Goal: Task Accomplishment & Management: Manage account settings

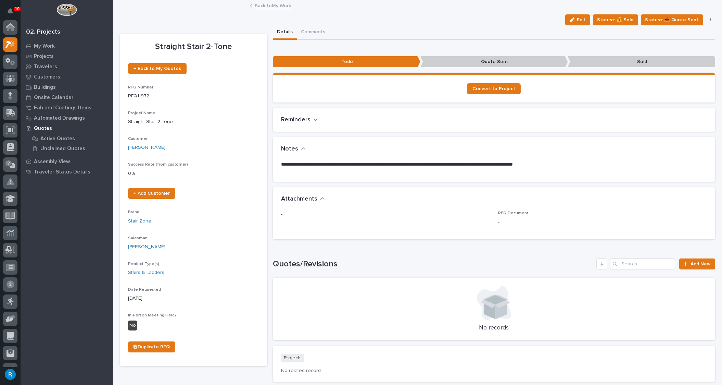
scroll to position [17, 0]
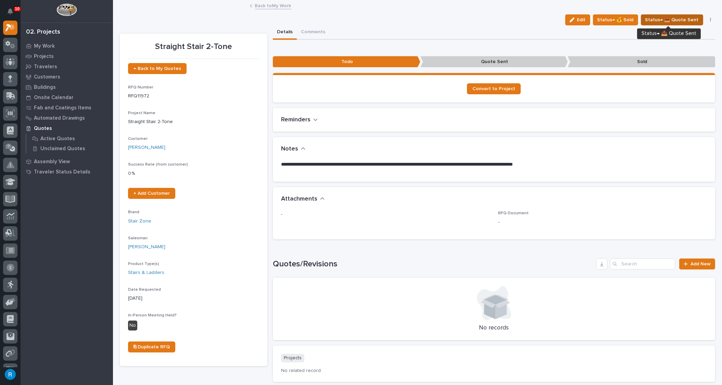
click at [687, 18] on span "Status→ 📤 Quote Sent" at bounding box center [671, 20] width 53 height 8
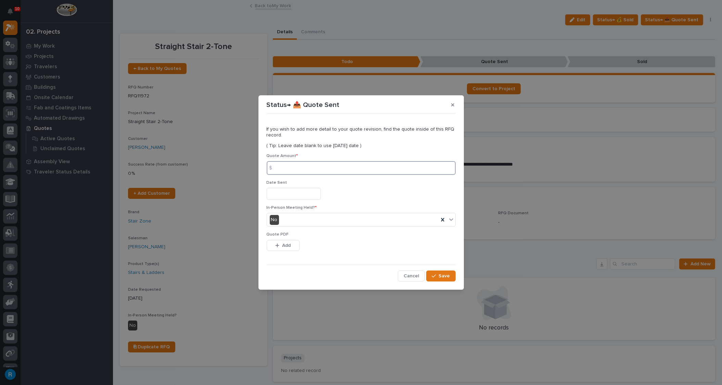
click at [287, 167] on input at bounding box center [361, 168] width 189 height 14
click at [286, 168] on input at bounding box center [361, 168] width 189 height 14
type input "11296.00"
click at [284, 198] on input "text" at bounding box center [294, 194] width 54 height 12
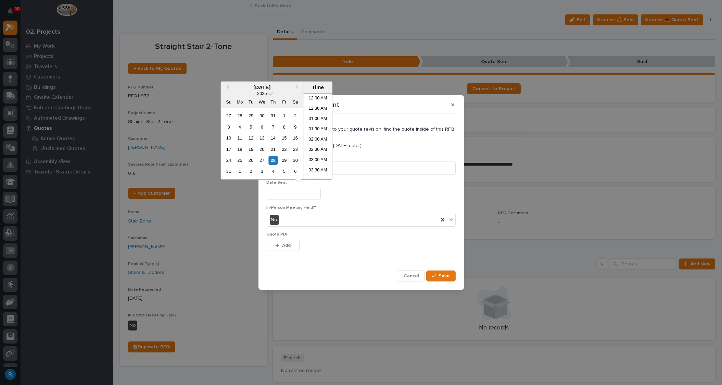
scroll to position [219, 0]
click at [273, 159] on div "28" at bounding box center [272, 159] width 9 height 9
type input "**********"
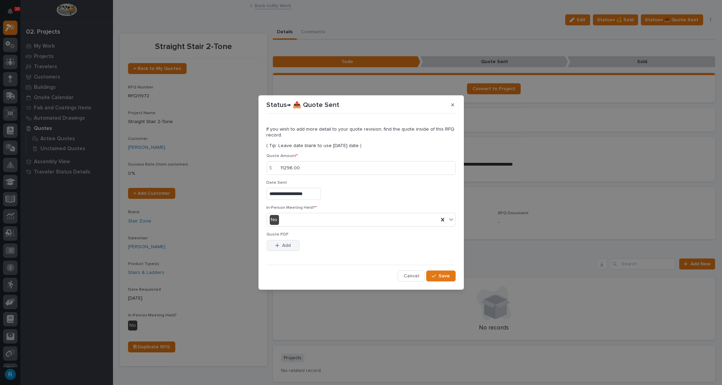
click at [282, 244] on span "Add" at bounding box center [286, 245] width 9 height 6
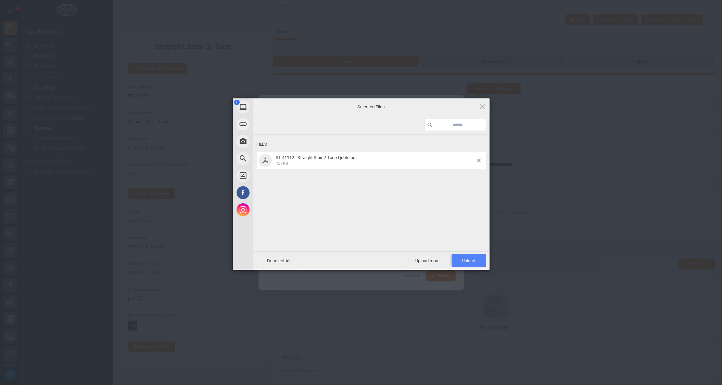
click at [475, 261] on span "Upload 1" at bounding box center [468, 260] width 13 height 5
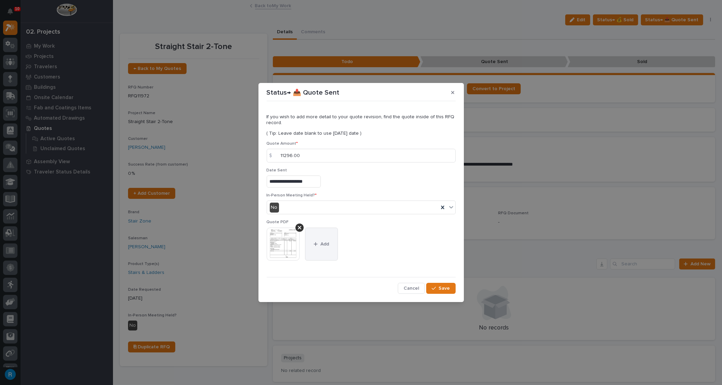
click at [326, 245] on span "Add" at bounding box center [325, 244] width 9 height 6
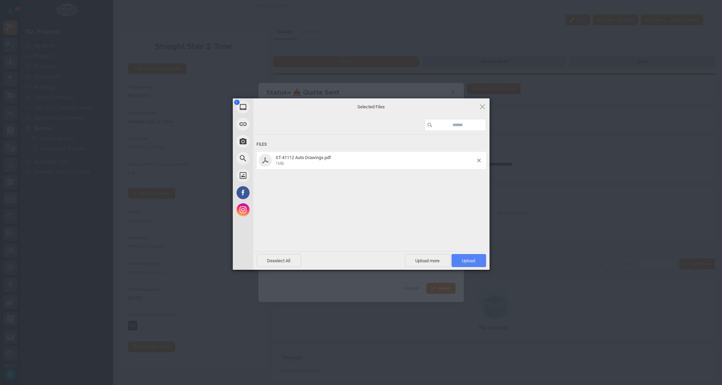
click at [465, 259] on span "Upload 1" at bounding box center [468, 260] width 13 height 5
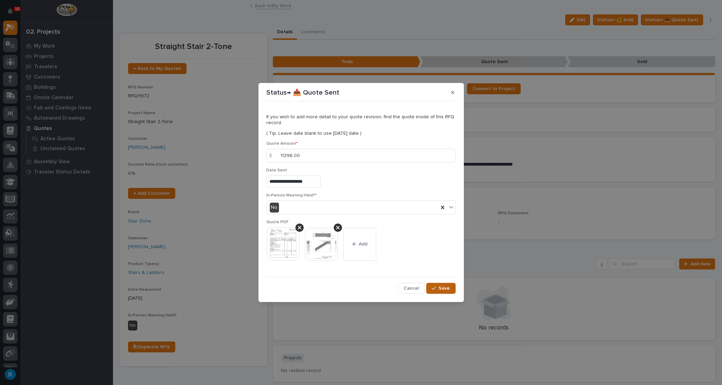
click at [442, 285] on span "Save" at bounding box center [444, 288] width 11 height 6
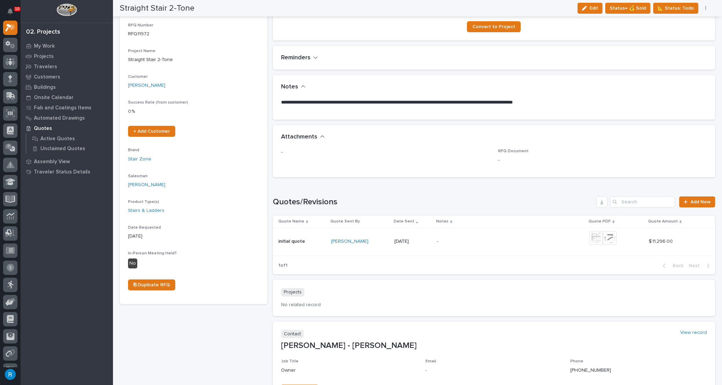
scroll to position [0, 0]
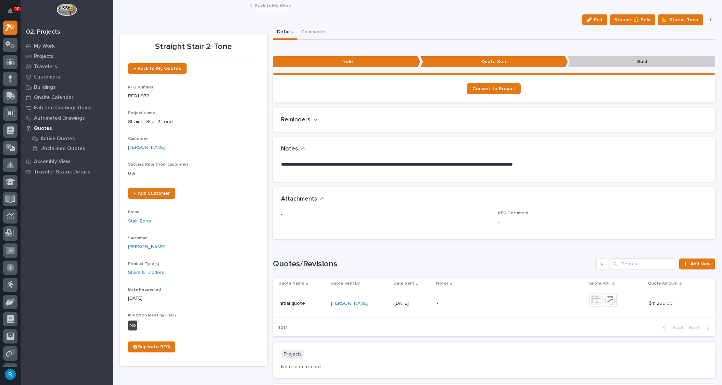
click at [267, 4] on link "Back to My Work" at bounding box center [273, 5] width 36 height 8
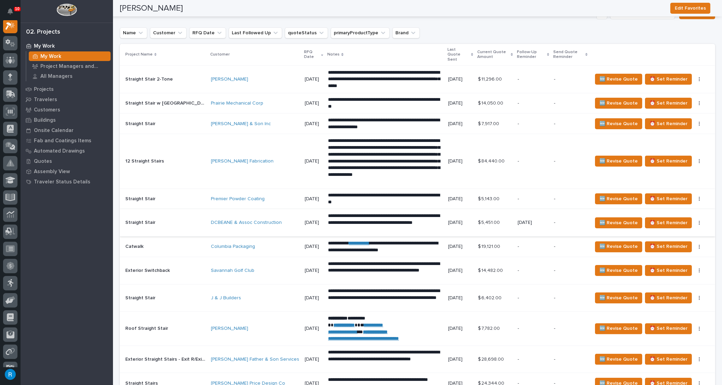
scroll to position [685, 0]
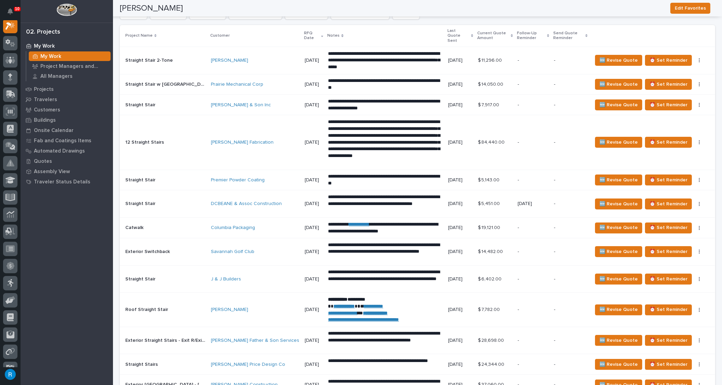
click at [254, 276] on div "J & J Builders" at bounding box center [255, 279] width 88 height 6
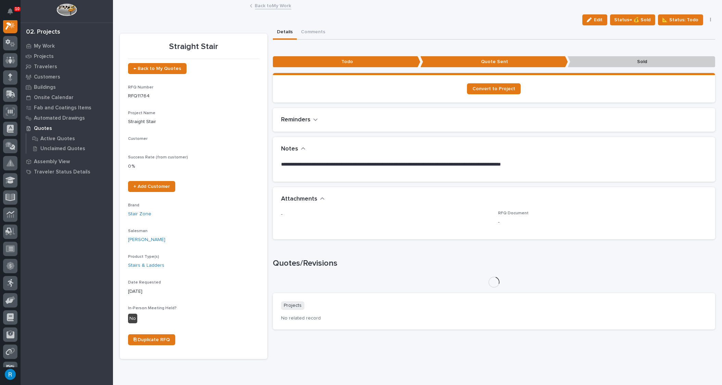
scroll to position [17, 0]
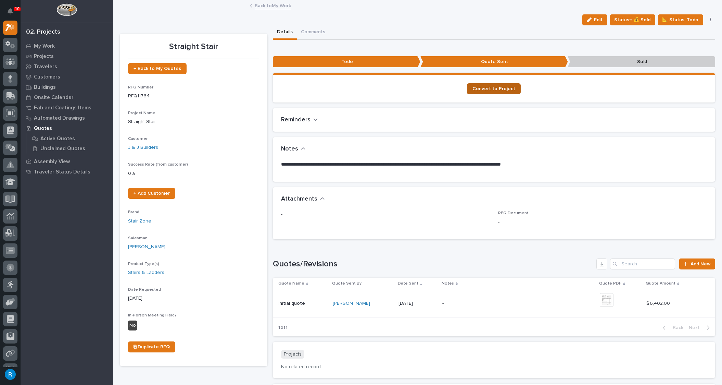
click at [490, 87] on span "Convert to Project" at bounding box center [494, 88] width 43 height 5
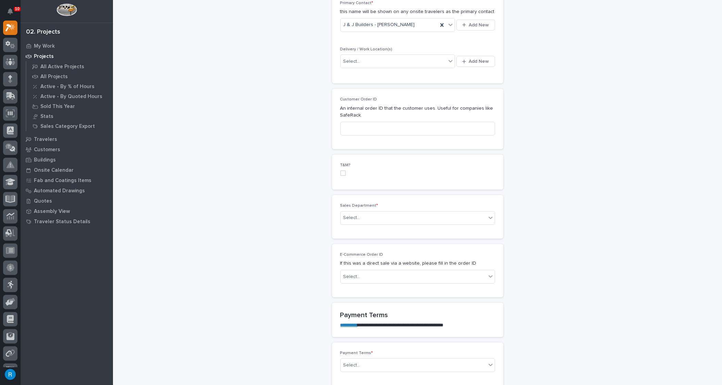
scroll to position [311, 0]
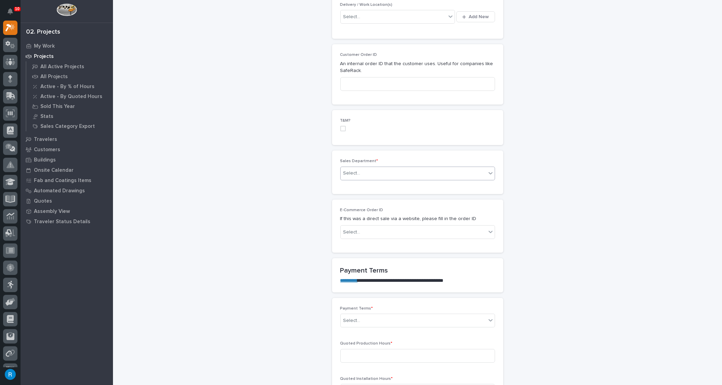
click at [375, 172] on div "Select..." at bounding box center [414, 172] width 146 height 11
click at [366, 185] on span "National Sales" at bounding box center [358, 184] width 35 height 8
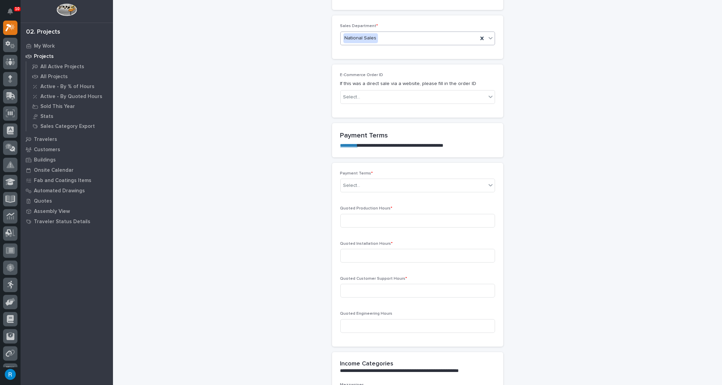
scroll to position [467, 0]
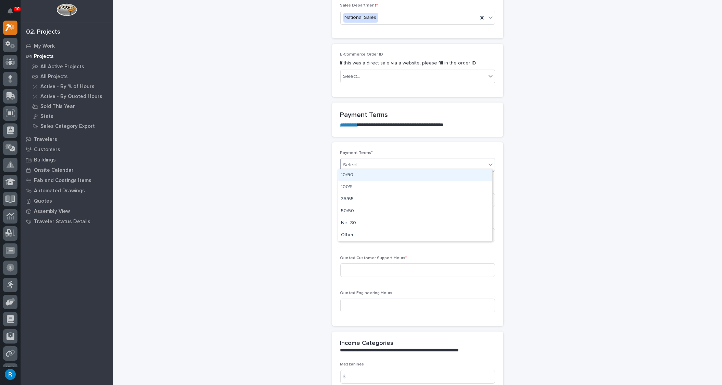
click at [389, 165] on div "Select..." at bounding box center [414, 164] width 146 height 11
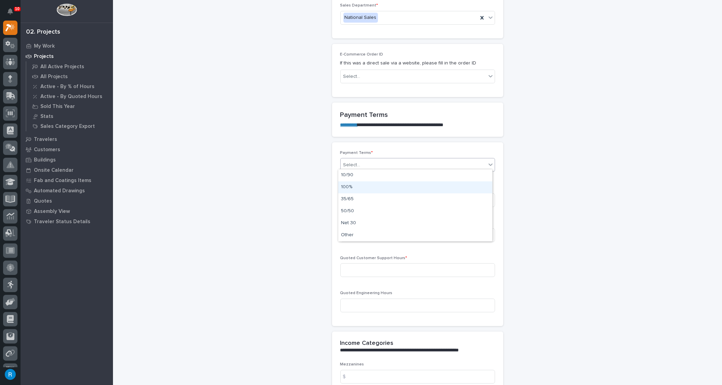
click at [347, 187] on div "100%" at bounding box center [415, 187] width 154 height 12
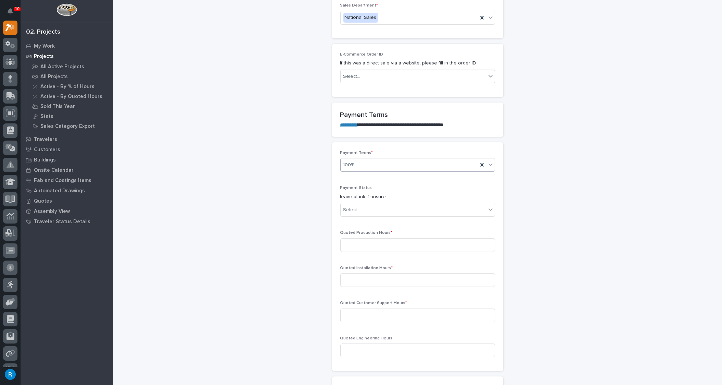
scroll to position [489, 0]
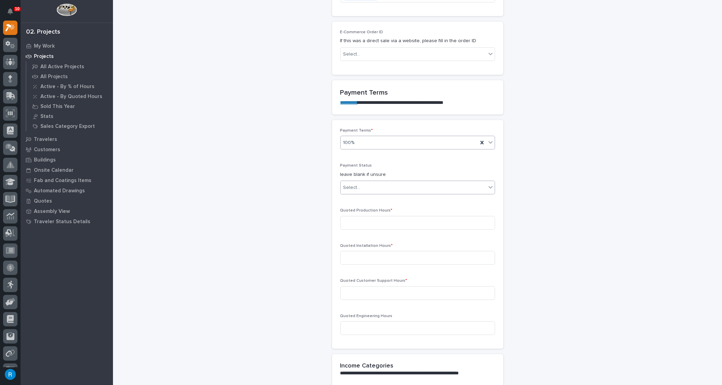
click at [375, 184] on div "Select..." at bounding box center [414, 187] width 146 height 11
click at [350, 198] on span "NOT PAID" at bounding box center [353, 197] width 24 height 8
click at [360, 219] on input at bounding box center [417, 223] width 155 height 14
click at [351, 220] on input at bounding box center [417, 223] width 155 height 14
type input "30"
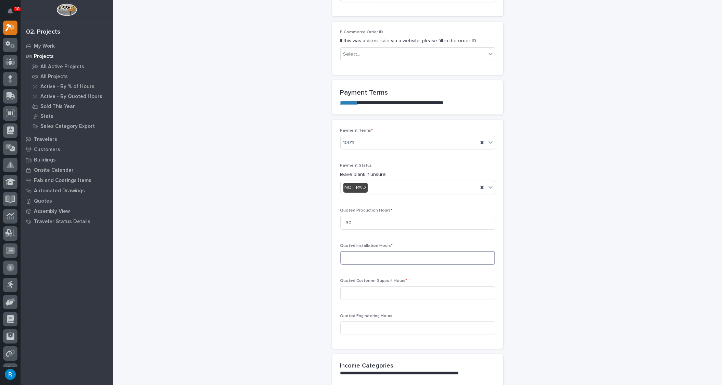
click at [346, 253] on input at bounding box center [417, 258] width 155 height 14
type input "0"
click at [355, 290] on input at bounding box center [417, 293] width 155 height 14
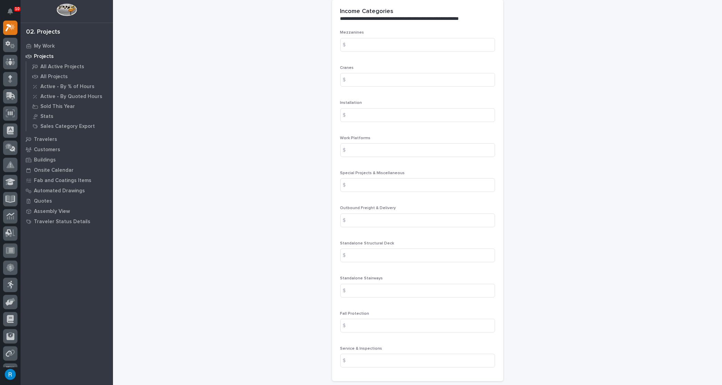
scroll to position [863, 0]
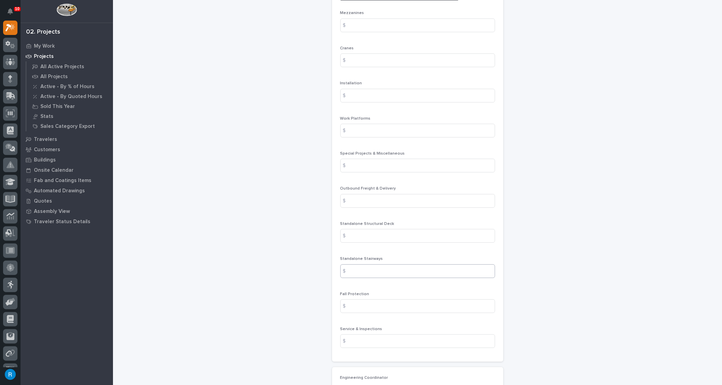
type input "0"
click at [354, 266] on input at bounding box center [417, 271] width 155 height 14
type input "6402.00"
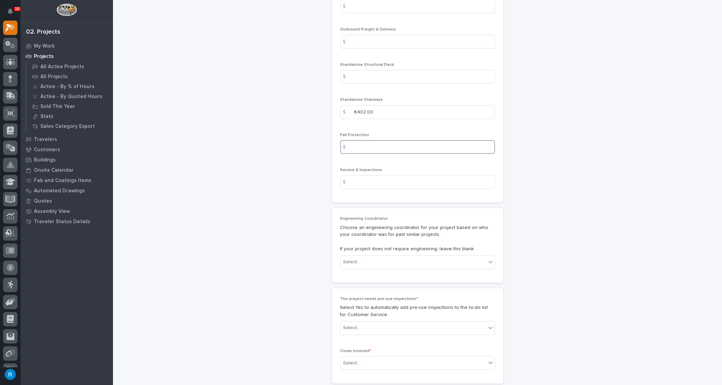
scroll to position [1049, 0]
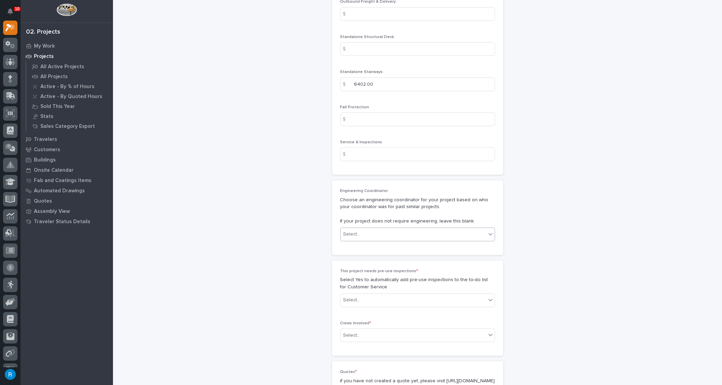
click at [487, 231] on icon at bounding box center [490, 233] width 7 height 7
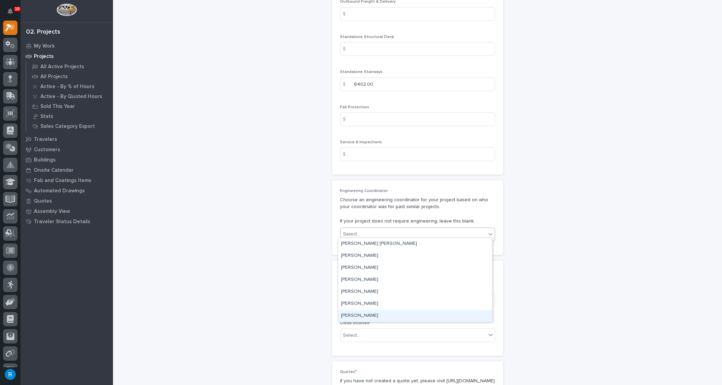
click at [353, 313] on div "[PERSON_NAME]" at bounding box center [415, 316] width 154 height 12
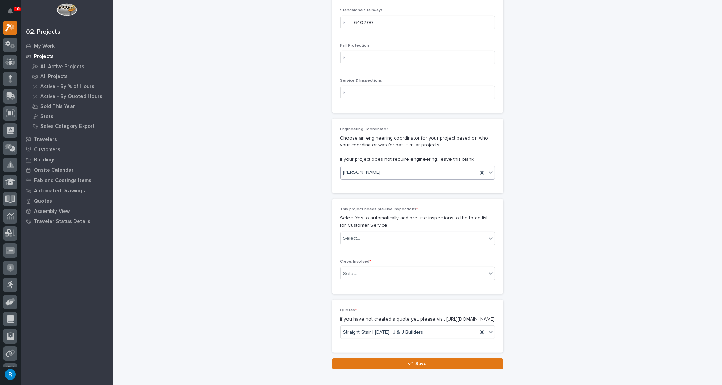
scroll to position [1112, 0]
click at [378, 235] on div "Select..." at bounding box center [414, 237] width 146 height 11
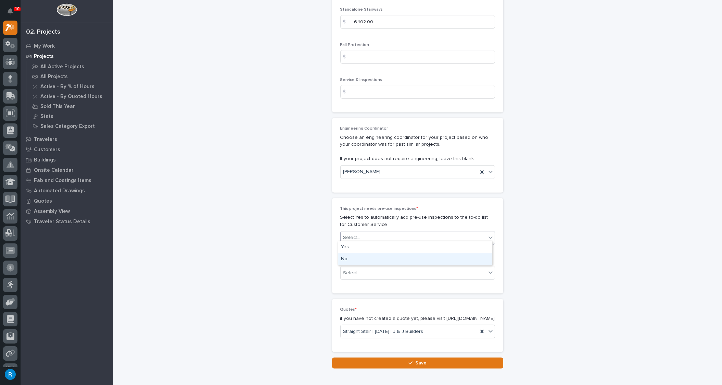
click at [349, 260] on div "No" at bounding box center [415, 259] width 154 height 12
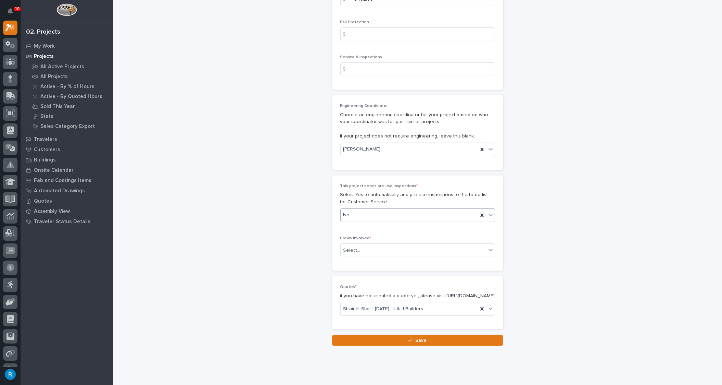
scroll to position [1143, 0]
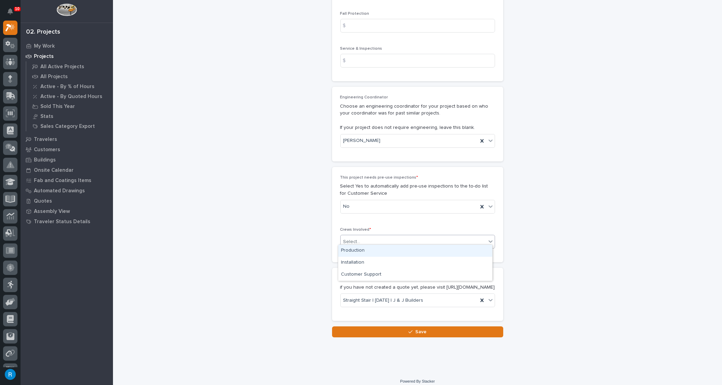
click at [370, 236] on div "Select..." at bounding box center [414, 241] width 146 height 11
click at [348, 248] on div "Production" at bounding box center [415, 250] width 154 height 12
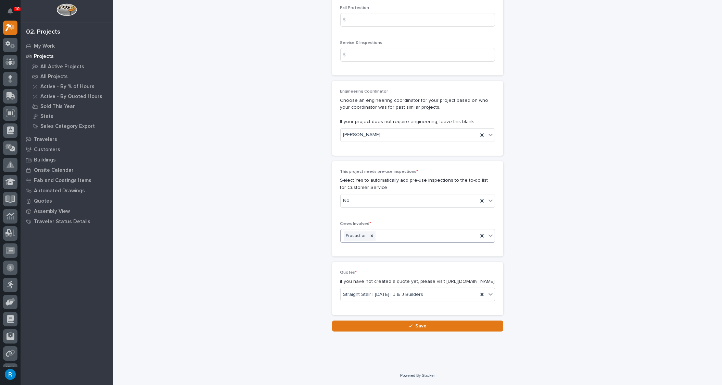
scroll to position [1152, 0]
click at [412, 327] on div "button" at bounding box center [412, 325] width 7 height 5
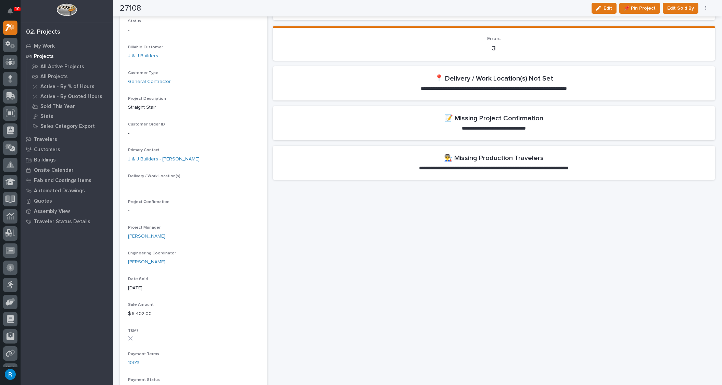
scroll to position [93, 0]
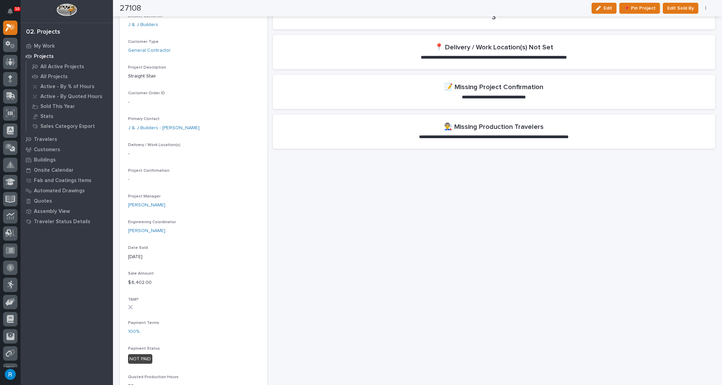
click at [144, 181] on p "-" at bounding box center [193, 179] width 131 height 7
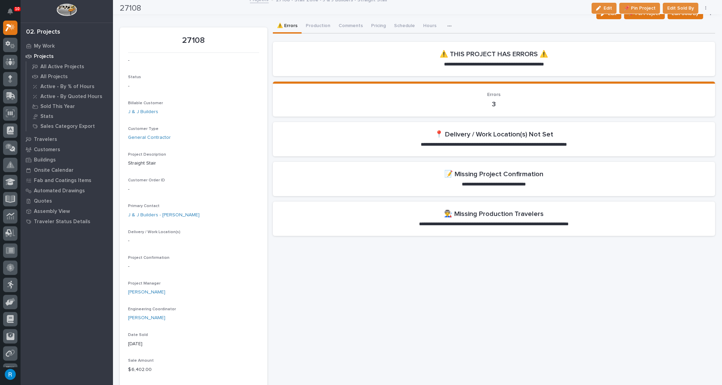
scroll to position [0, 0]
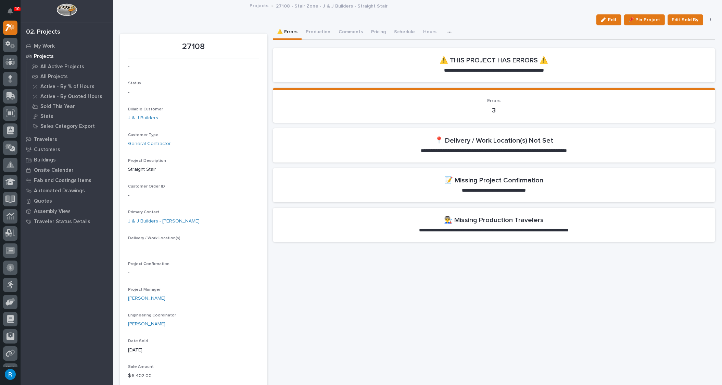
click at [611, 21] on span "Edit" at bounding box center [613, 20] width 9 height 6
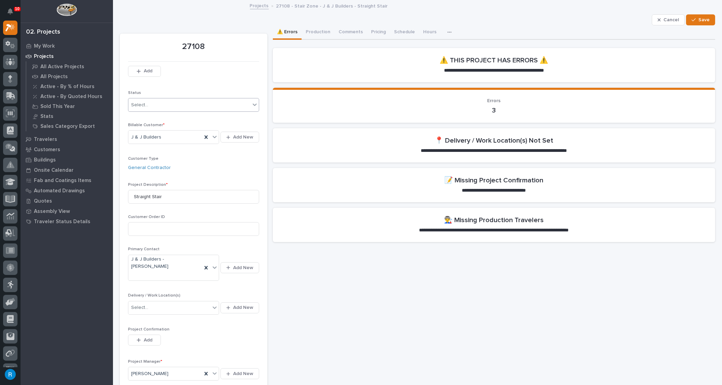
click at [251, 106] on icon at bounding box center [254, 104] width 7 height 7
click at [136, 117] on div "Sold" at bounding box center [192, 118] width 129 height 12
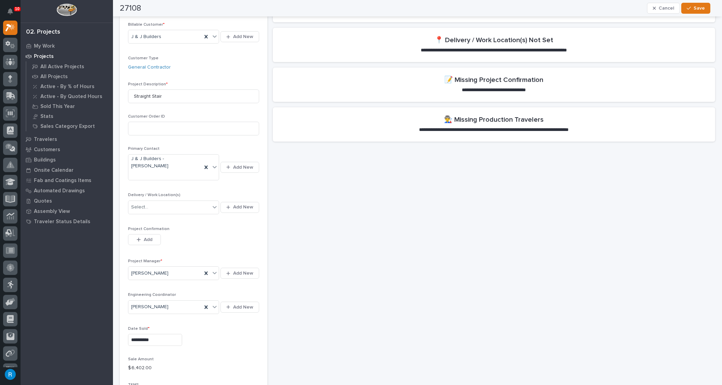
scroll to position [124, 0]
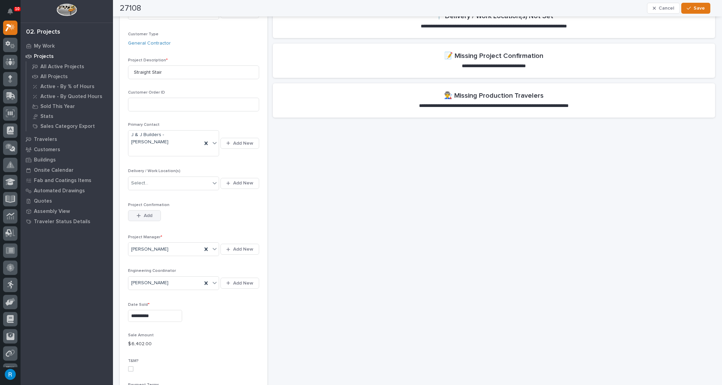
click at [147, 212] on span "Add" at bounding box center [148, 215] width 9 height 6
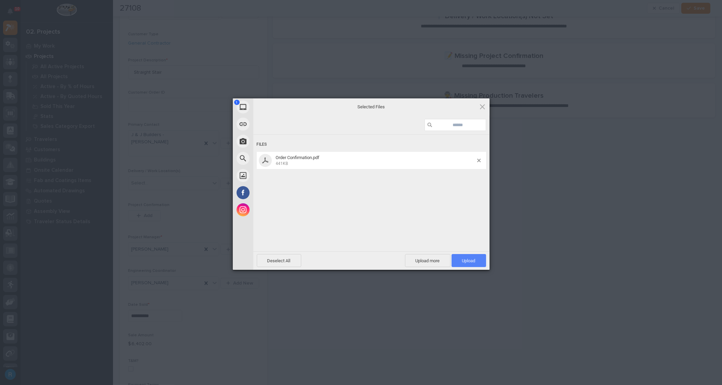
click at [470, 261] on span "Upload 1" at bounding box center [468, 260] width 13 height 5
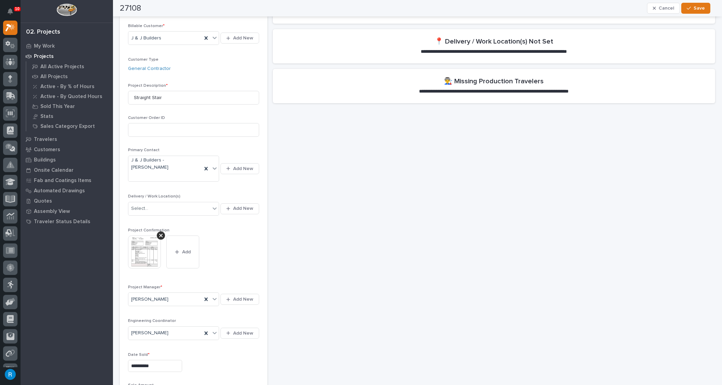
scroll to position [0, 0]
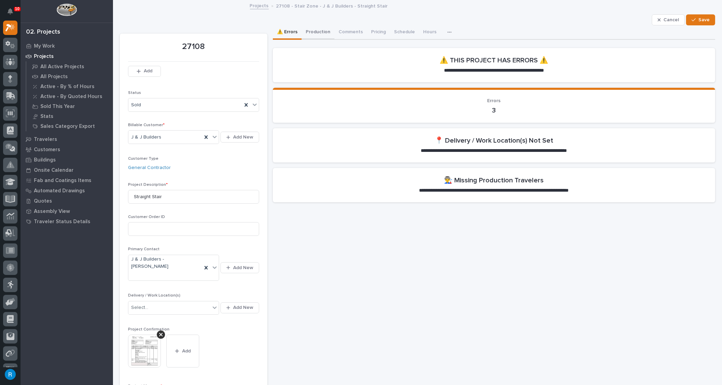
click at [317, 32] on button "Production" at bounding box center [318, 32] width 33 height 14
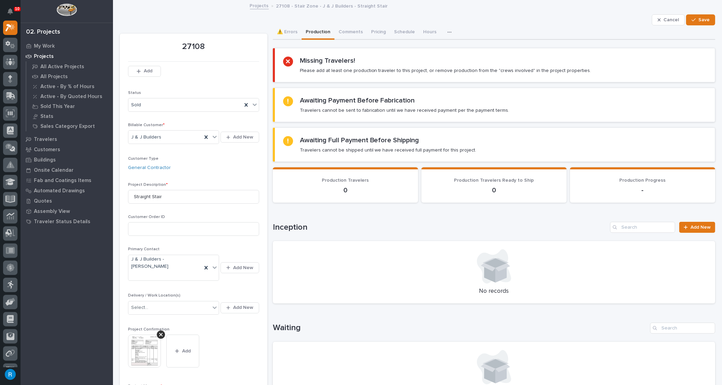
click at [342, 65] on div "Missing Travelers! Please add at least one production traveler to this project,…" at bounding box center [445, 65] width 291 height 17
click at [700, 22] on span "Save" at bounding box center [704, 20] width 11 height 6
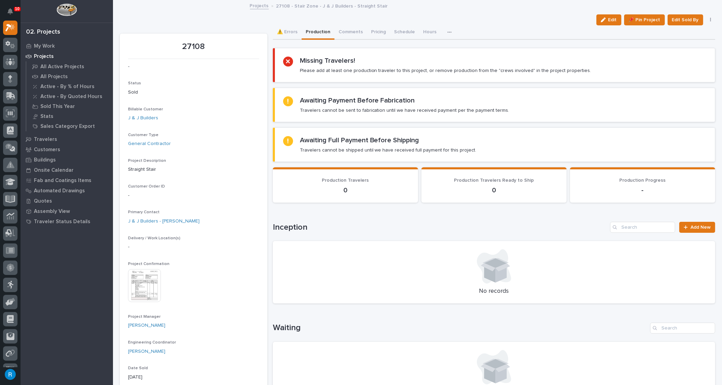
scroll to position [31, 0]
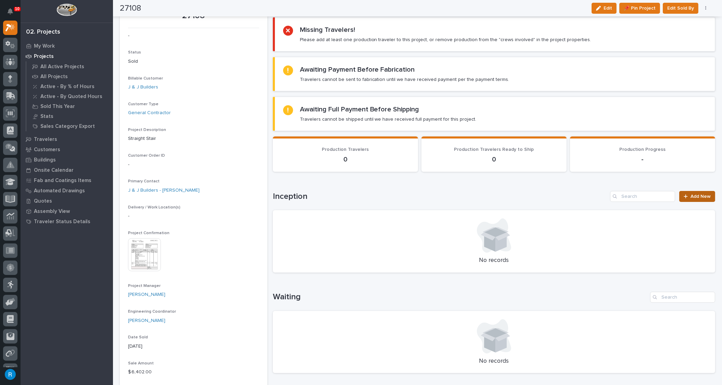
click at [695, 196] on span "Add New" at bounding box center [701, 196] width 20 height 5
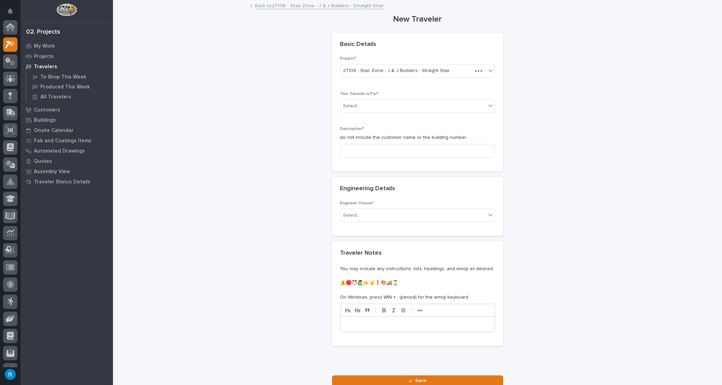
scroll to position [17, 0]
click at [466, 106] on div "Select..." at bounding box center [414, 105] width 146 height 11
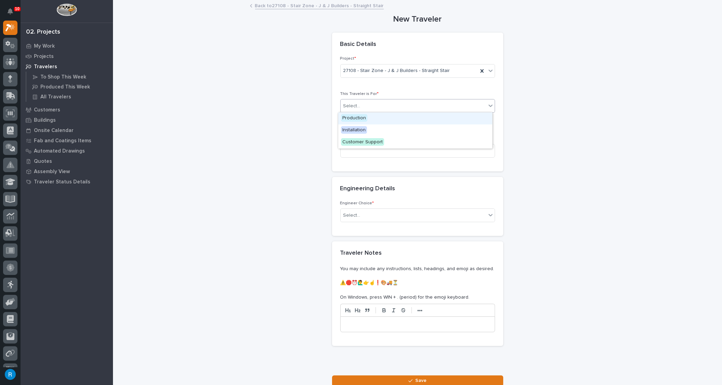
click at [355, 118] on span "Production" at bounding box center [354, 118] width 26 height 8
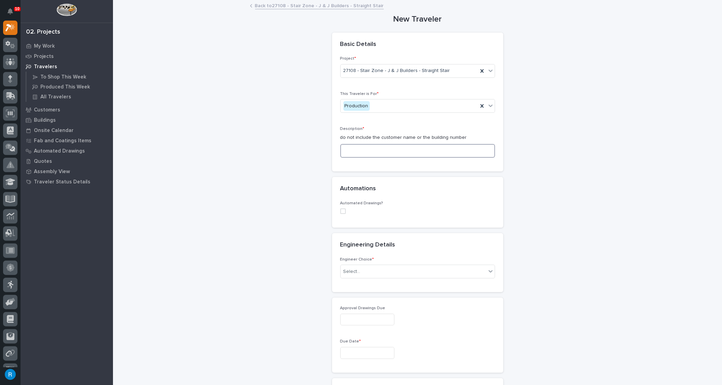
click at [341, 150] on input at bounding box center [417, 151] width 155 height 14
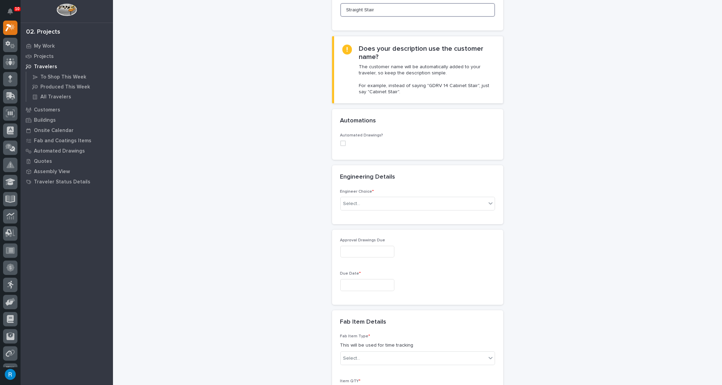
scroll to position [155, 0]
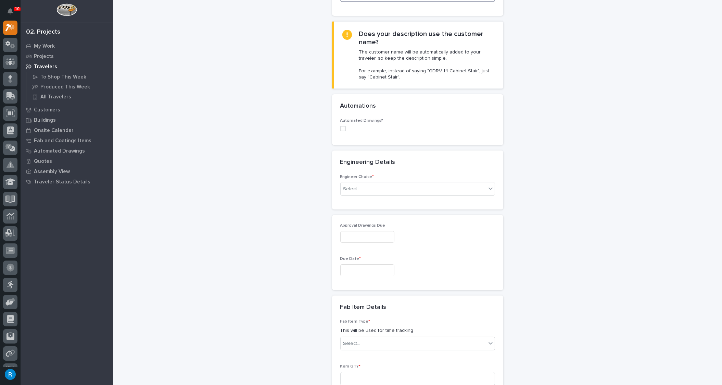
click at [340, 126] on span at bounding box center [342, 128] width 5 height 5
type input "Straight Stair"
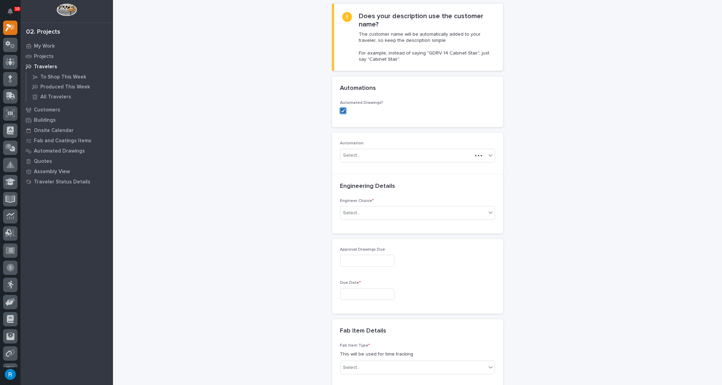
scroll to position [180, 0]
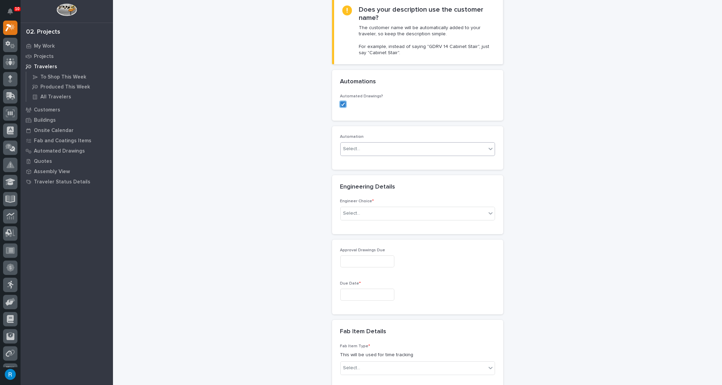
click at [470, 148] on div "Select..." at bounding box center [414, 148] width 146 height 11
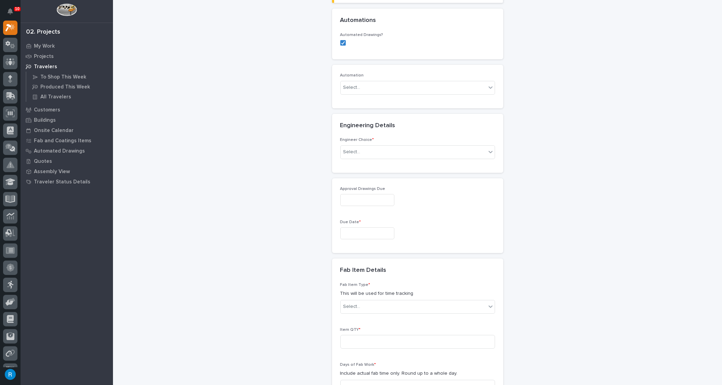
scroll to position [242, 0]
click at [442, 152] on div "Select..." at bounding box center [414, 150] width 146 height 11
click at [362, 186] on div "I know who will draw this" at bounding box center [415, 186] width 154 height 12
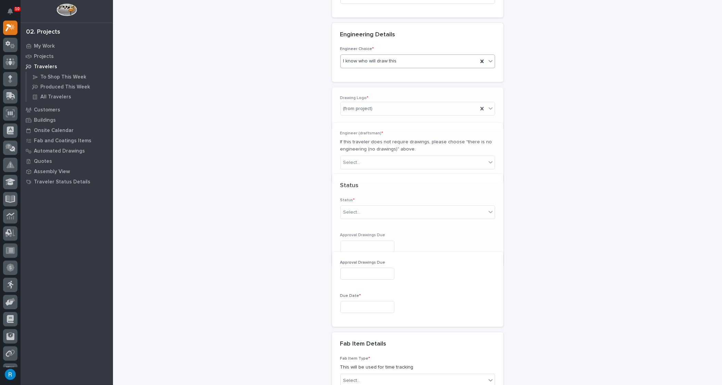
scroll to position [347, 0]
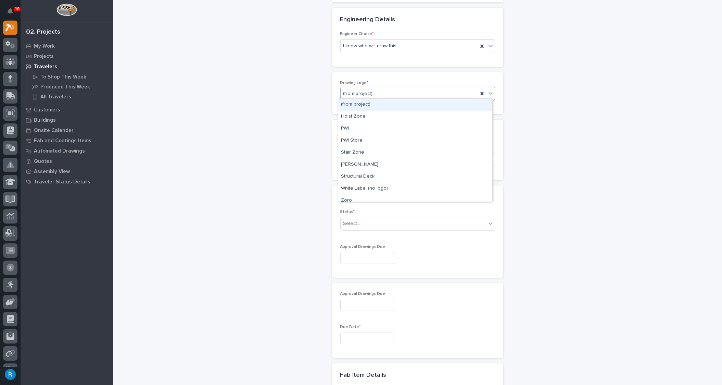
click at [489, 91] on icon at bounding box center [490, 93] width 7 height 7
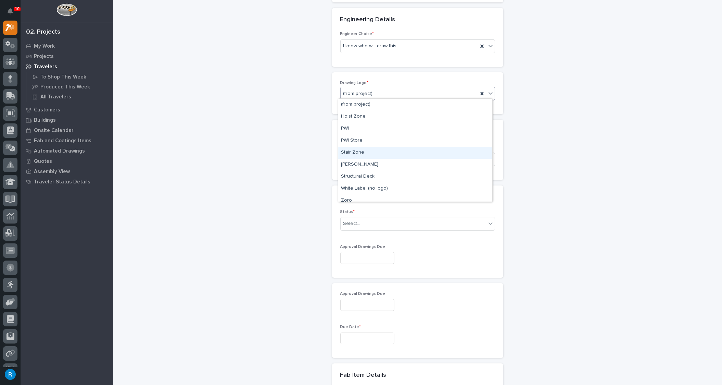
click at [354, 153] on div "Stair Zone" at bounding box center [415, 153] width 154 height 12
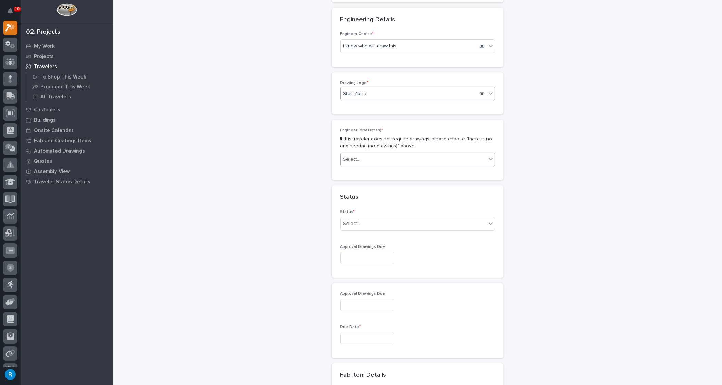
click at [378, 156] on div "Select..." at bounding box center [414, 159] width 146 height 11
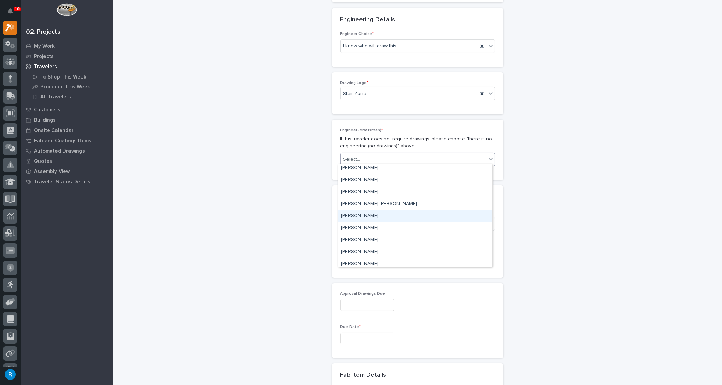
scroll to position [0, 0]
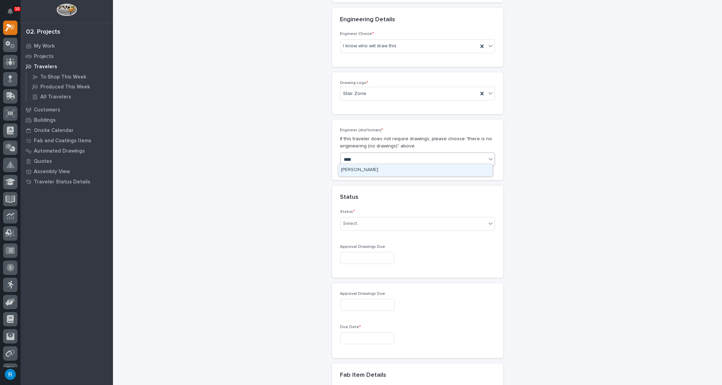
type input "*****"
click at [375, 170] on div "[PERSON_NAME]" at bounding box center [415, 170] width 154 height 12
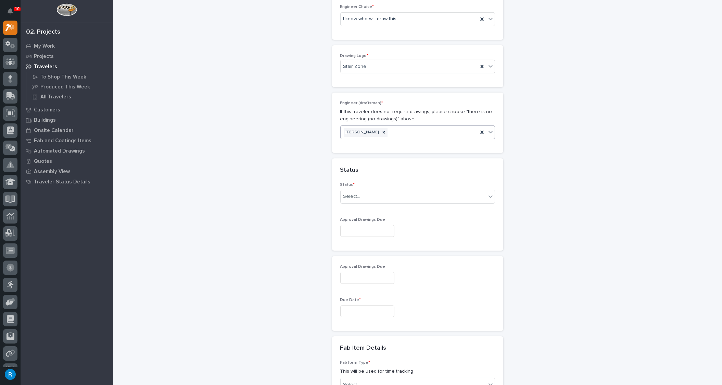
scroll to position [440, 0]
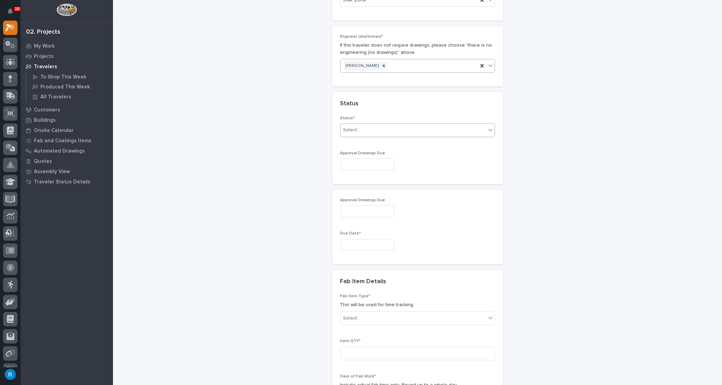
click at [364, 128] on div "Select..." at bounding box center [414, 129] width 146 height 11
click at [368, 141] on div "Sold (no traveler printed)" at bounding box center [415, 141] width 154 height 12
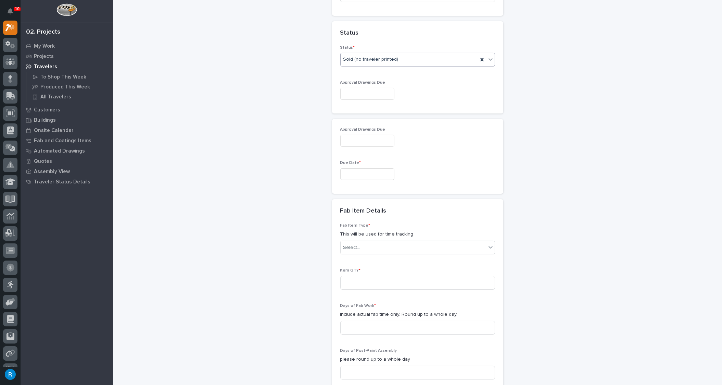
scroll to position [534, 0]
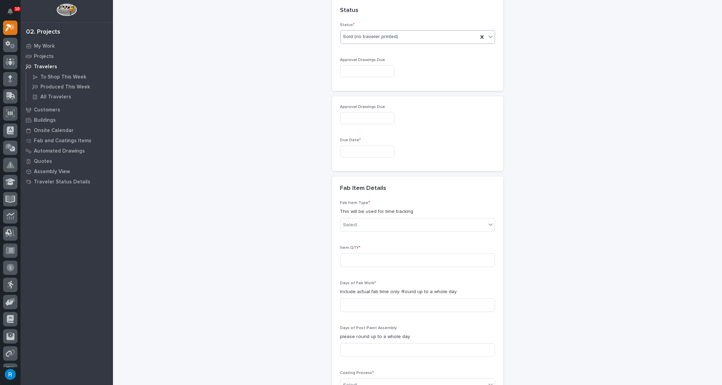
click at [370, 149] on input "text" at bounding box center [367, 152] width 54 height 12
click at [398, 42] on button "Next Month" at bounding box center [397, 42] width 11 height 11
click at [374, 116] on div "2" at bounding box center [373, 114] width 9 height 9
type input "**********"
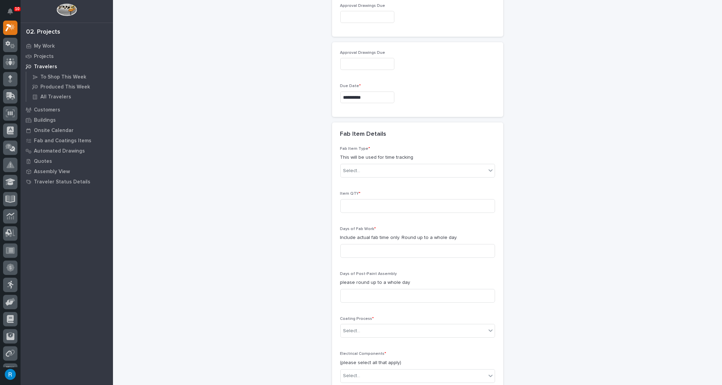
scroll to position [596, 0]
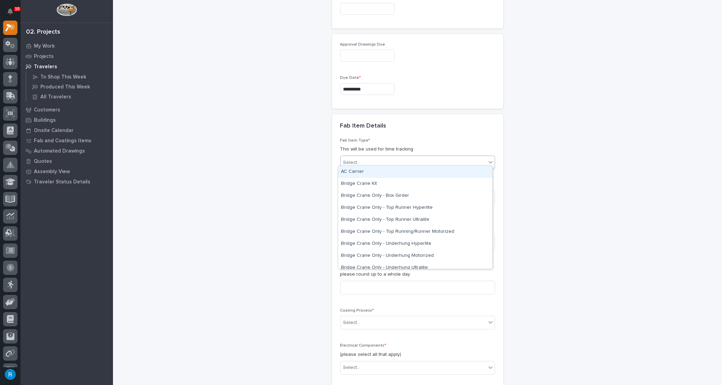
click at [343, 159] on div "Select..." at bounding box center [351, 162] width 17 height 7
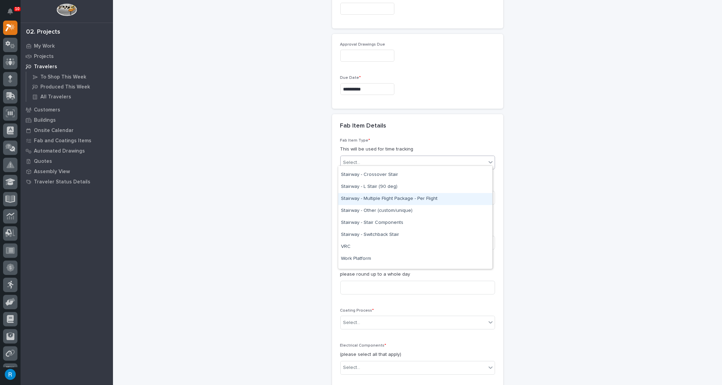
scroll to position [373, 0]
click at [362, 195] on div "Stairway - (straight)" at bounding box center [415, 194] width 154 height 12
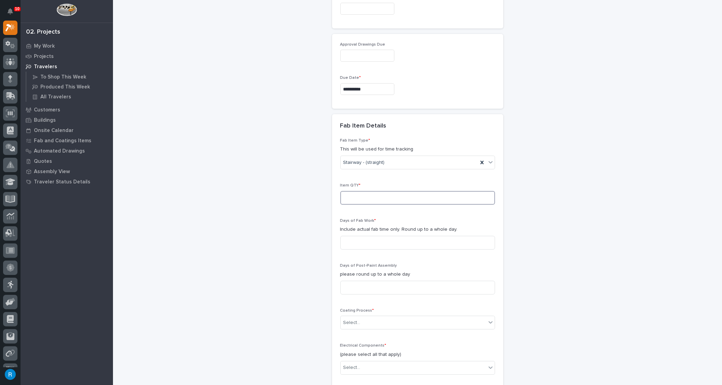
click at [350, 193] on input at bounding box center [417, 198] width 155 height 14
type input "1"
click at [349, 236] on input at bounding box center [417, 243] width 155 height 14
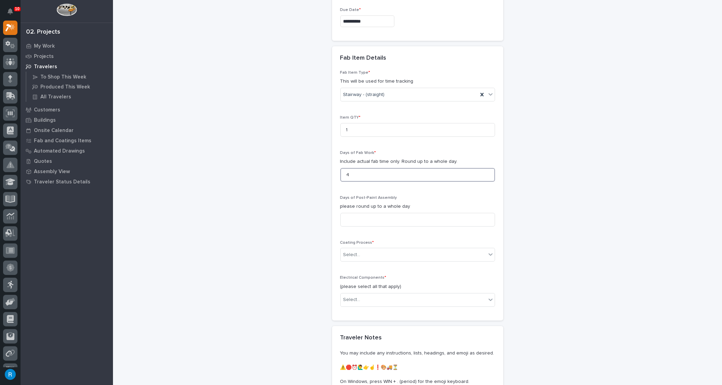
scroll to position [689, 0]
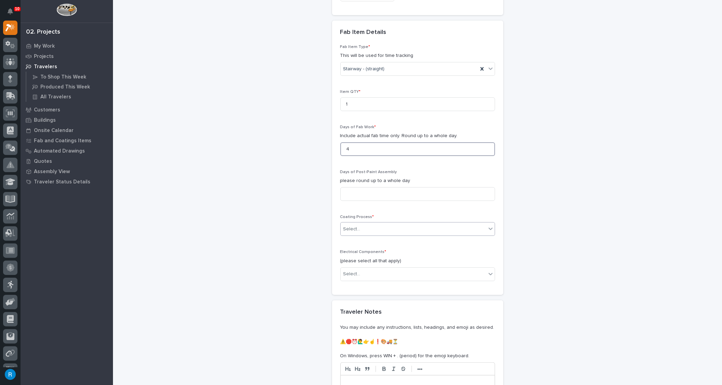
type input "4"
click at [359, 225] on div "Select..." at bounding box center [414, 228] width 146 height 11
click at [354, 249] on div "In-House Paint/Powder" at bounding box center [415, 250] width 154 height 12
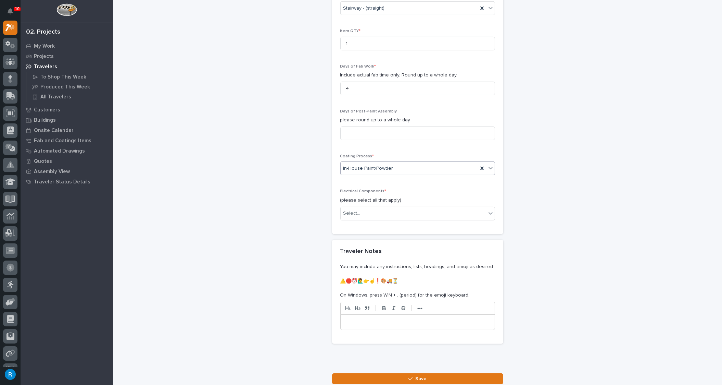
scroll to position [752, 0]
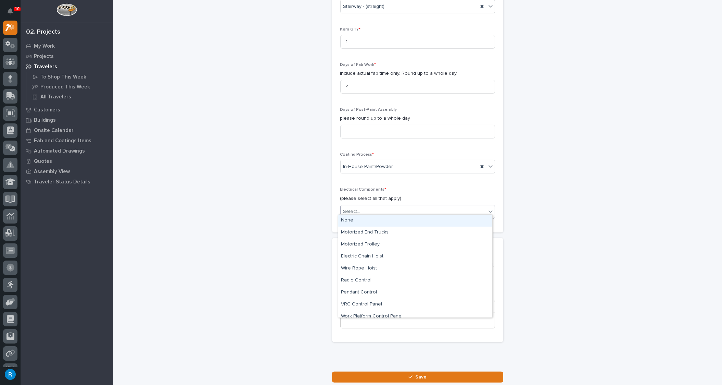
click at [357, 207] on div "Select..." at bounding box center [414, 211] width 146 height 11
click at [348, 220] on div "None" at bounding box center [415, 220] width 154 height 12
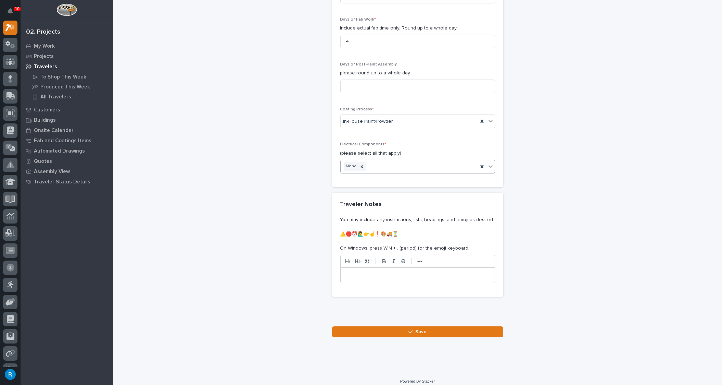
scroll to position [798, 0]
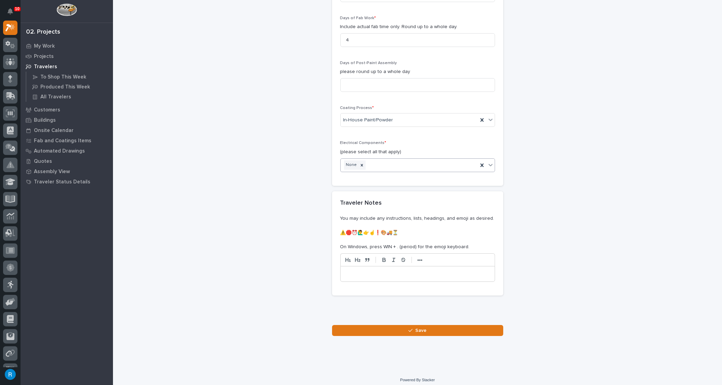
click at [346, 270] on p at bounding box center [418, 273] width 144 height 7
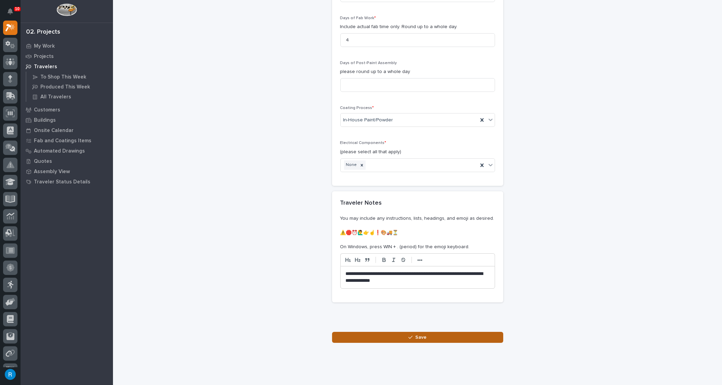
click at [417, 334] on span "Save" at bounding box center [420, 337] width 11 height 6
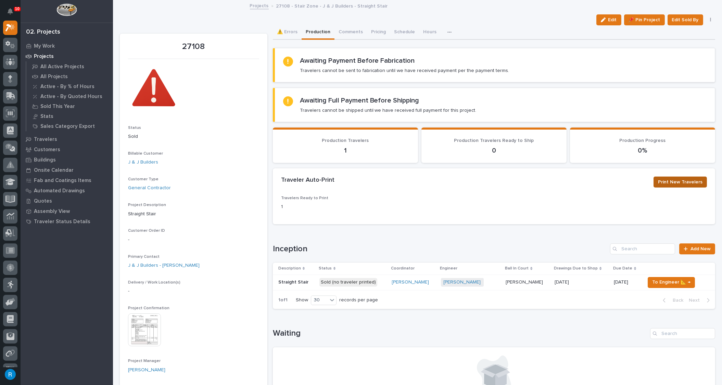
click at [675, 181] on span "Print New Travelers" at bounding box center [680, 182] width 45 height 8
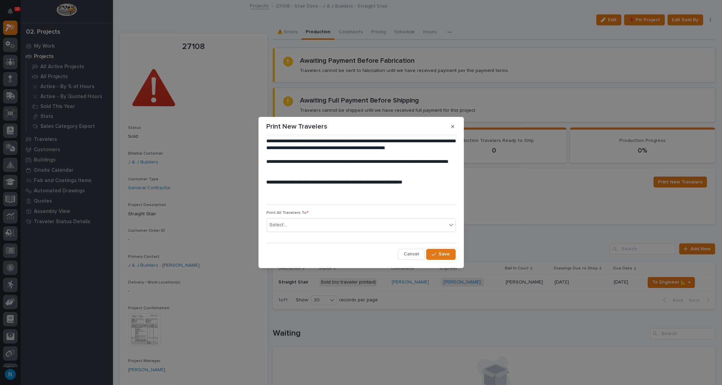
click at [411, 254] on span "Cancel" at bounding box center [411, 254] width 15 height 6
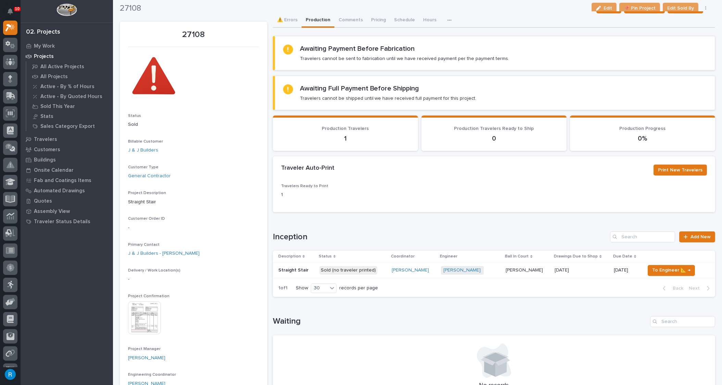
scroll to position [3, 0]
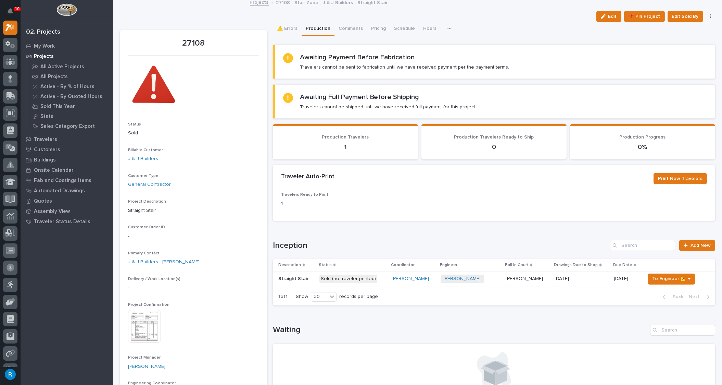
click at [494, 279] on div "[PERSON_NAME] + 0" at bounding box center [471, 278] width 60 height 9
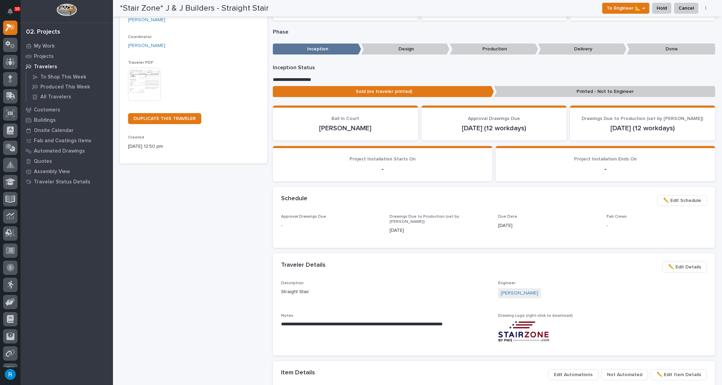
scroll to position [101, 0]
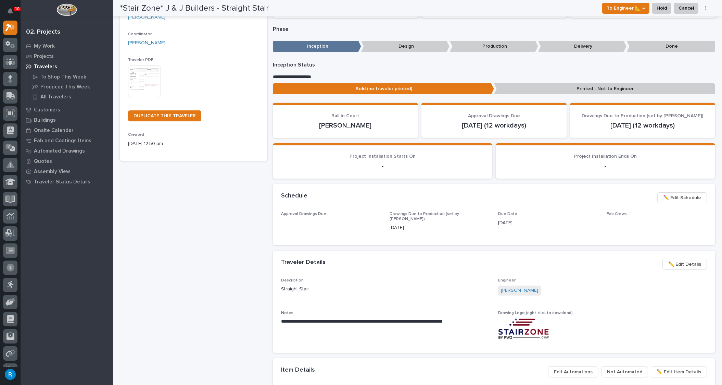
click at [146, 81] on img at bounding box center [144, 81] width 33 height 33
